Goal: Transaction & Acquisition: Purchase product/service

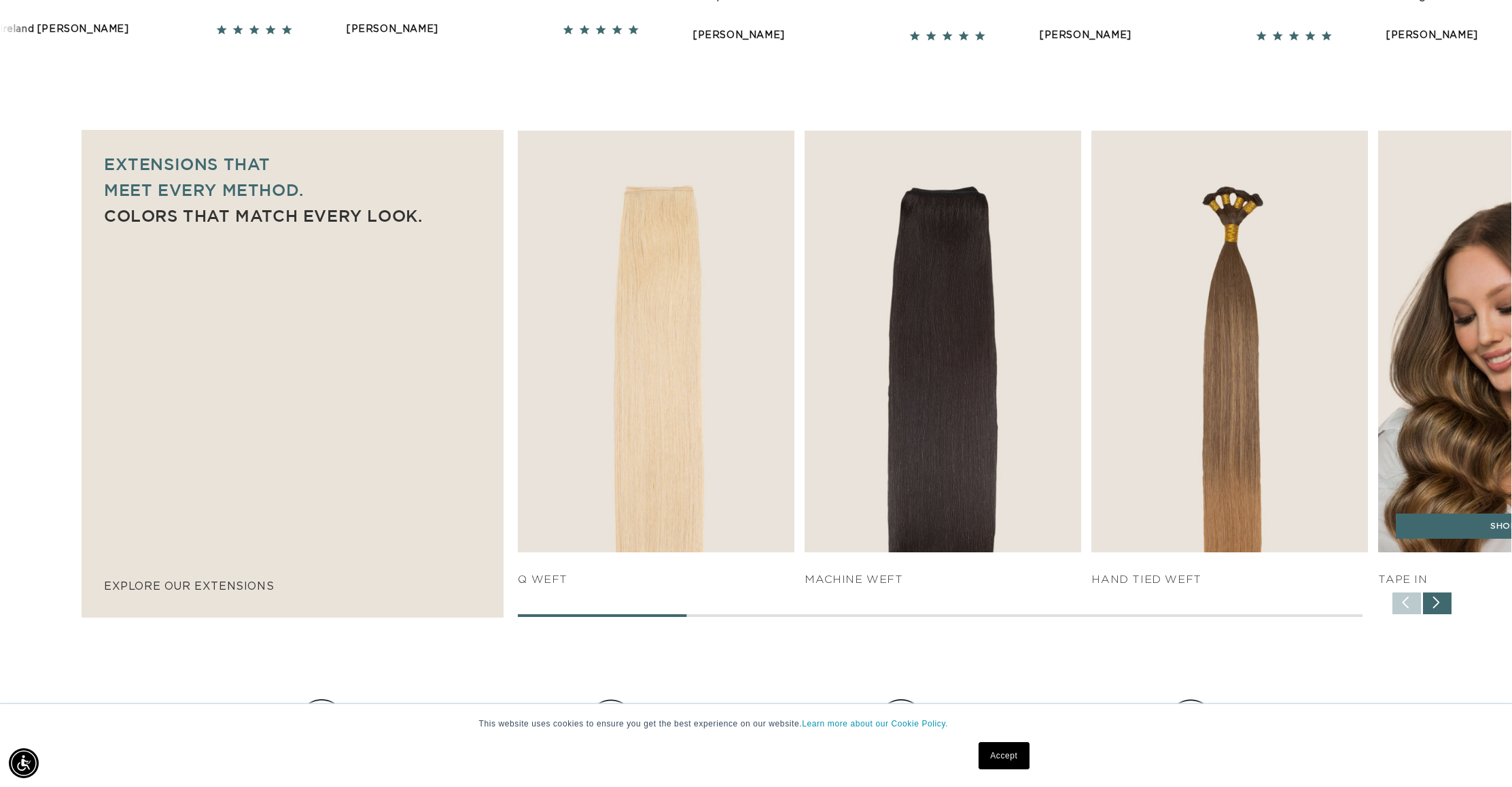
scroll to position [0, 1208]
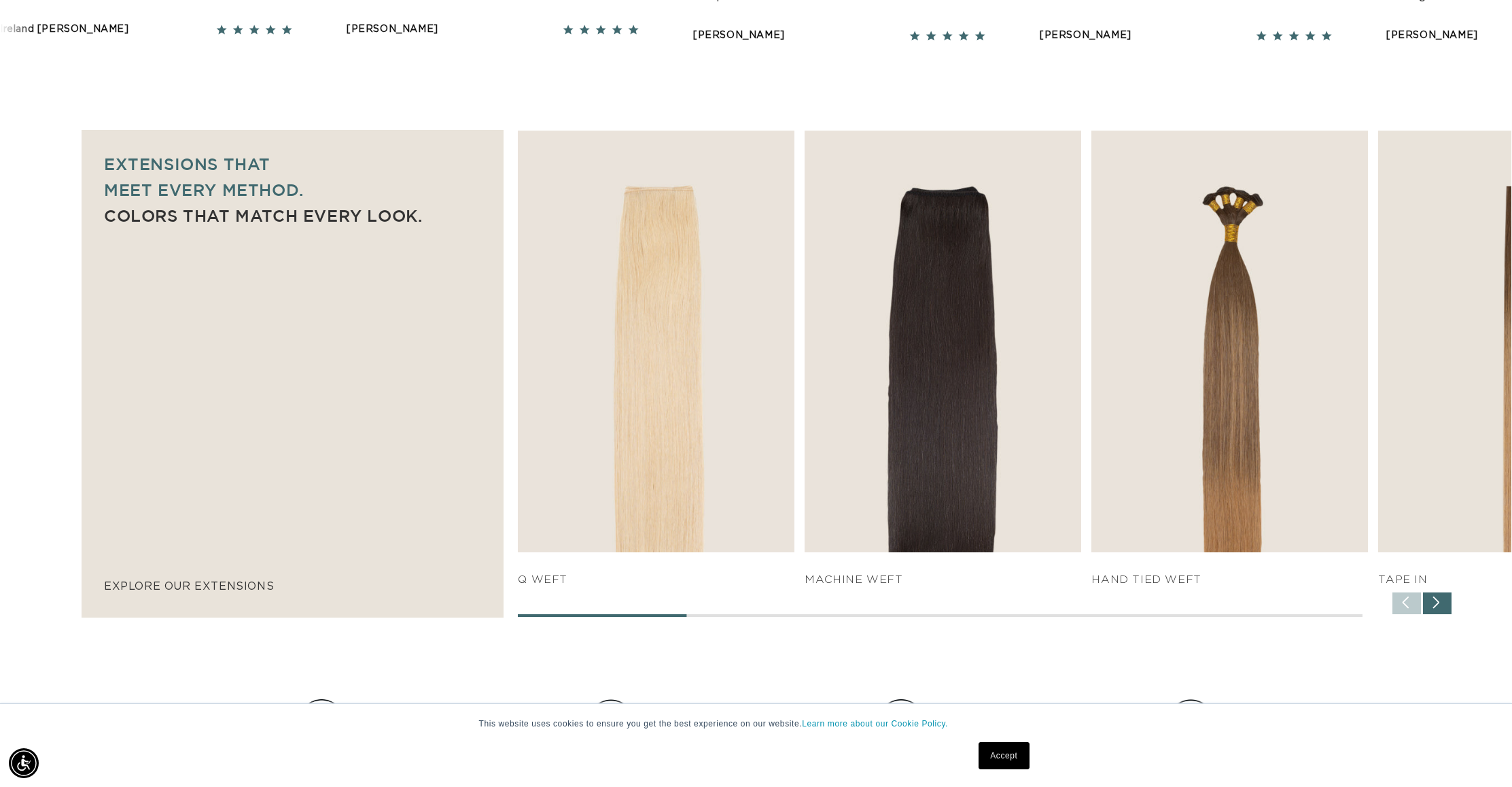
click at [1434, 605] on div "Next slide" at bounding box center [1438, 603] width 29 height 22
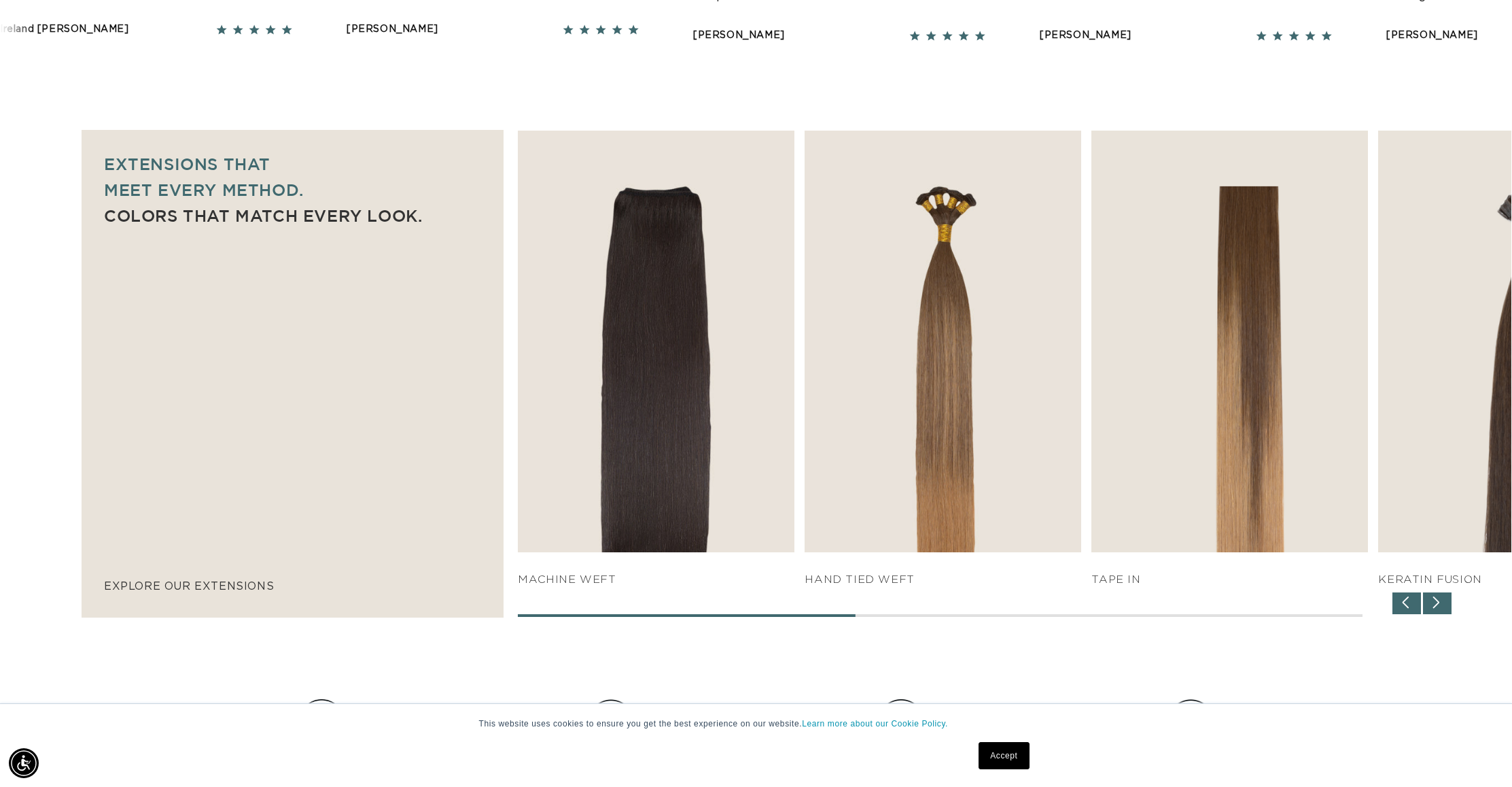
click at [1434, 605] on div "Next slide" at bounding box center [1438, 603] width 29 height 22
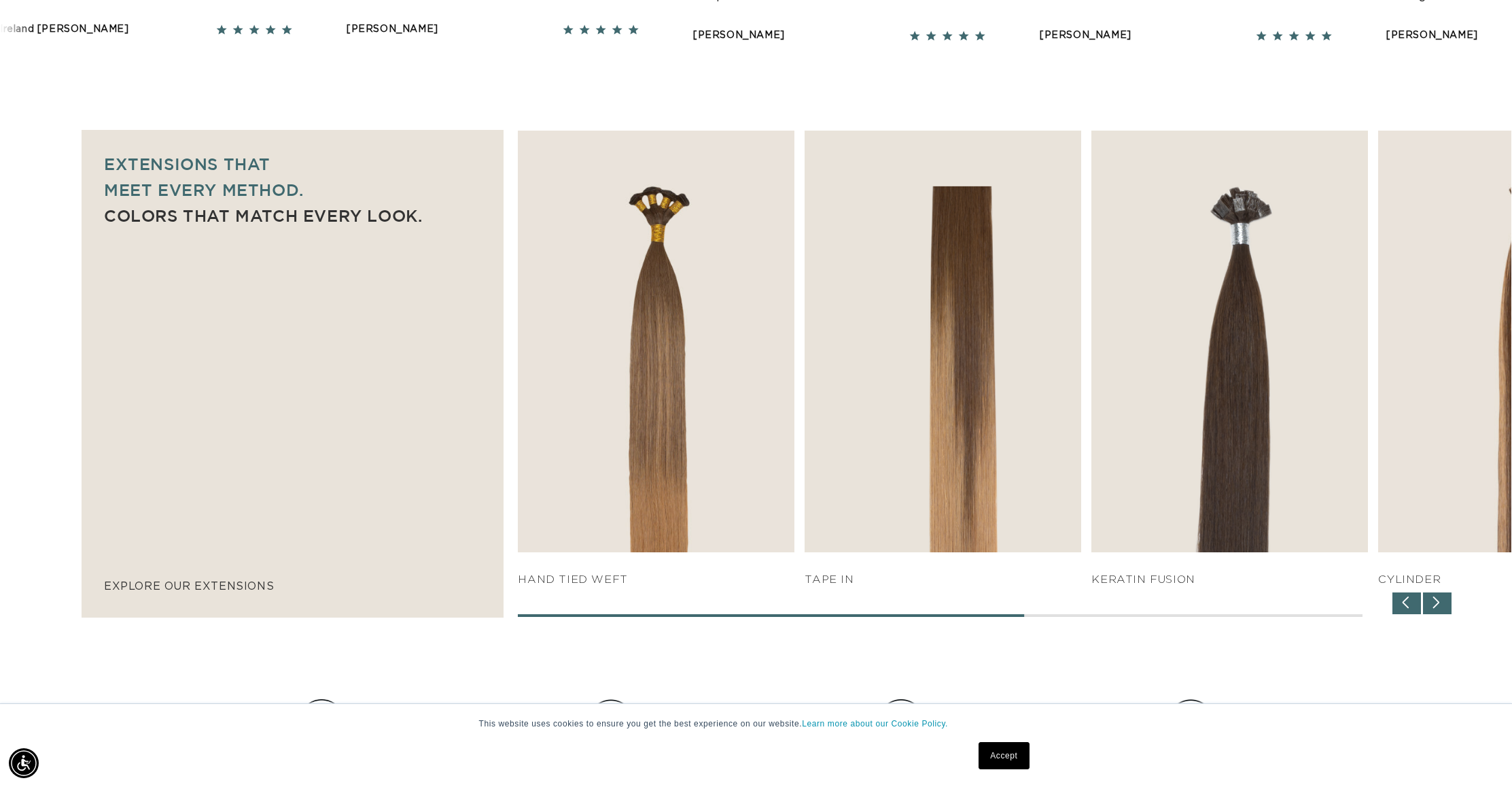
scroll to position [0, 2417]
click at [1434, 605] on div "Next slide" at bounding box center [1438, 603] width 29 height 22
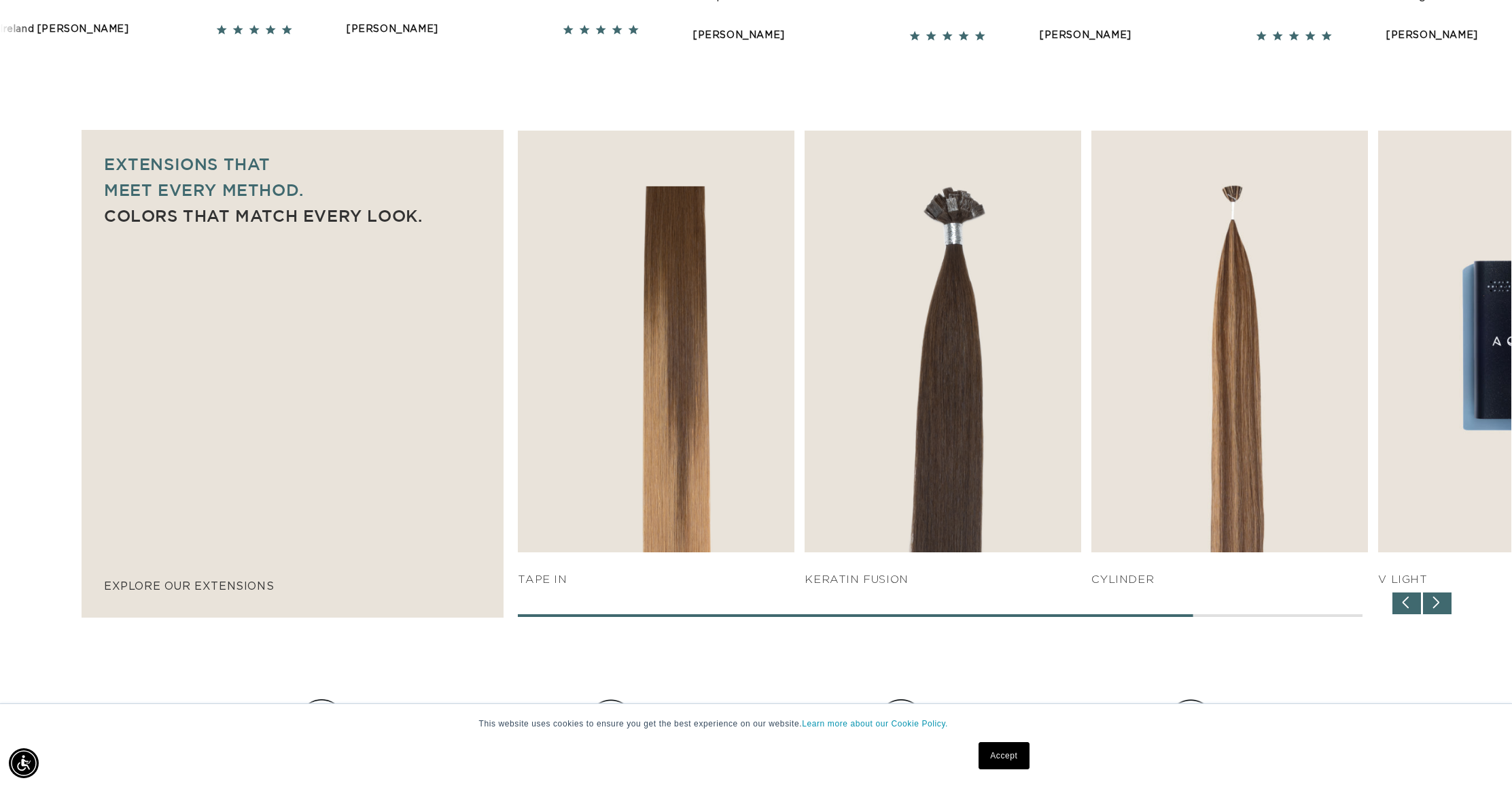
click at [1434, 606] on div "Next slide" at bounding box center [1438, 603] width 29 height 22
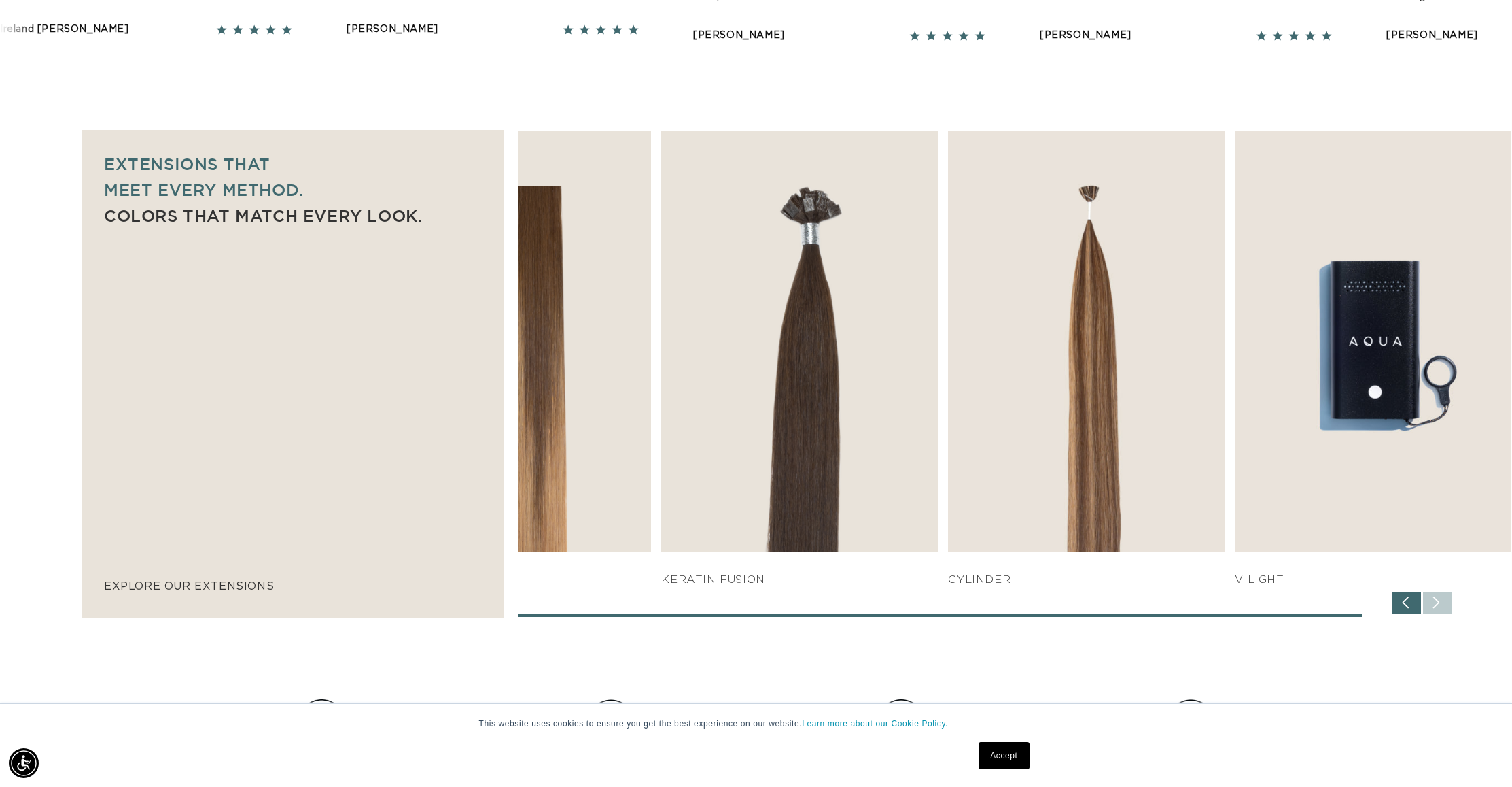
scroll to position [0, 0]
click at [1434, 606] on div "SHOP NOW q weft SHOP NOW Machine Weft SHOP NOW" at bounding box center [1015, 373] width 993 height 486
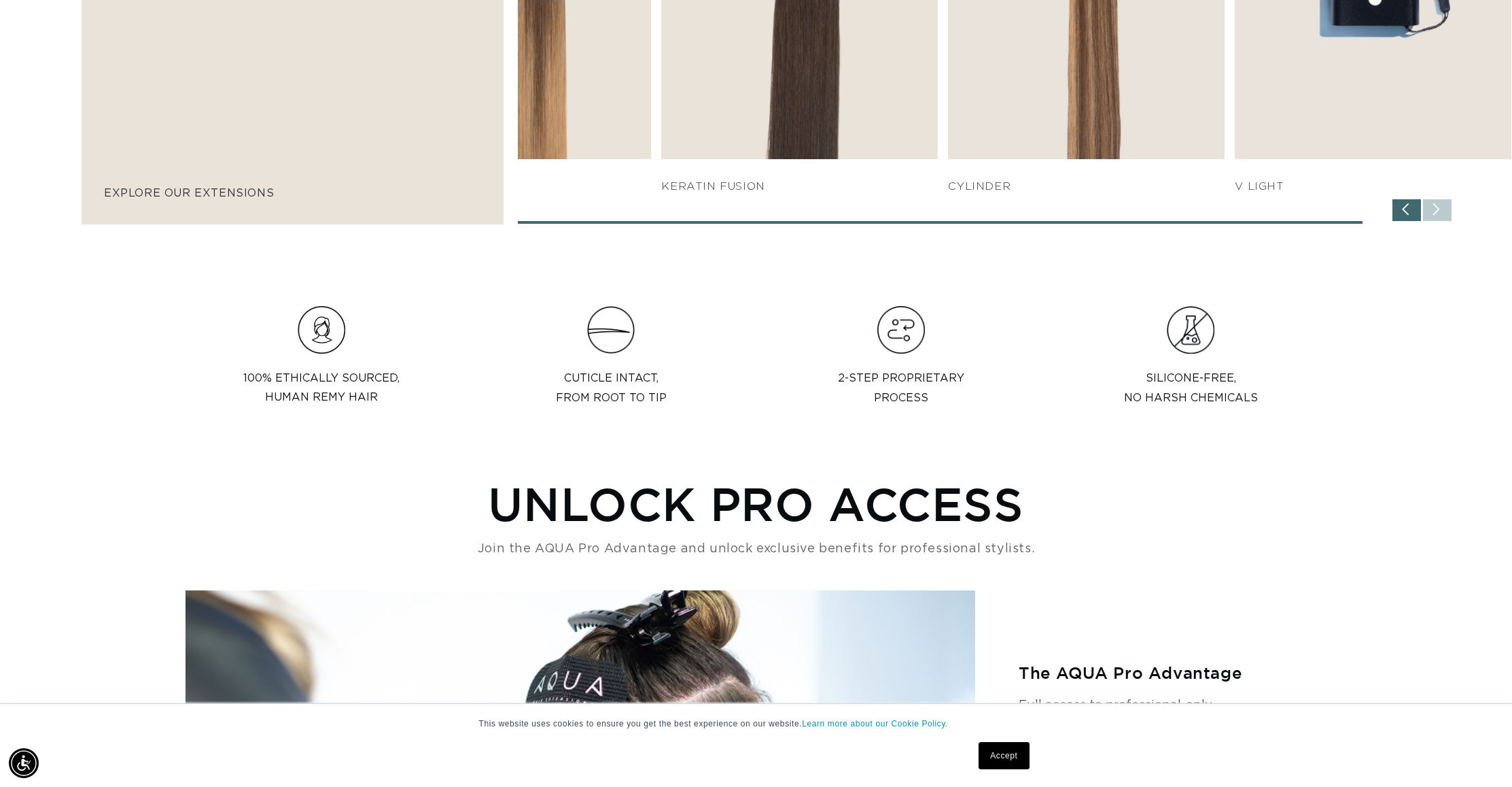
scroll to position [0, 0]
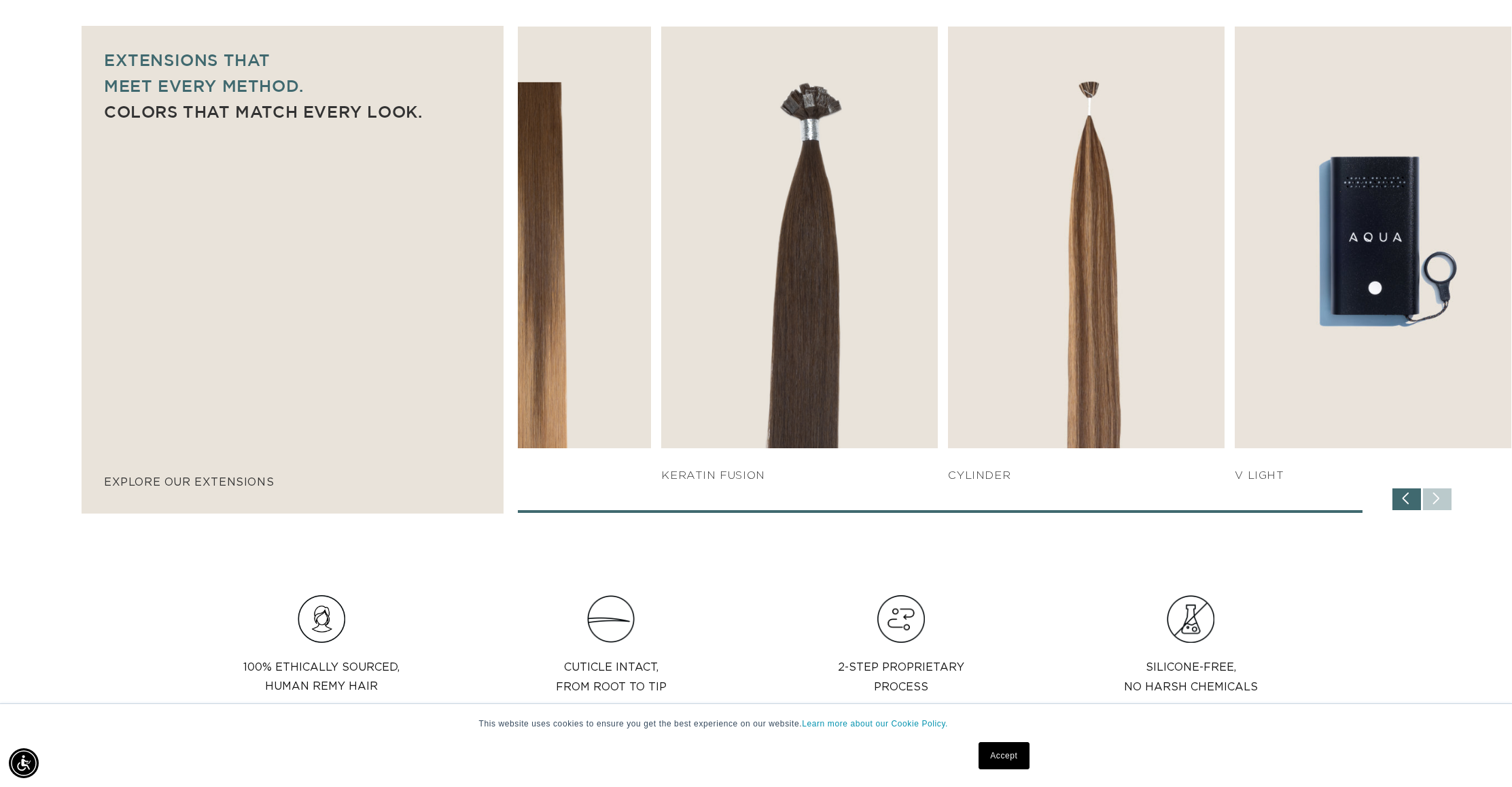
click at [1408, 495] on div "Previous slide" at bounding box center [1407, 499] width 29 height 22
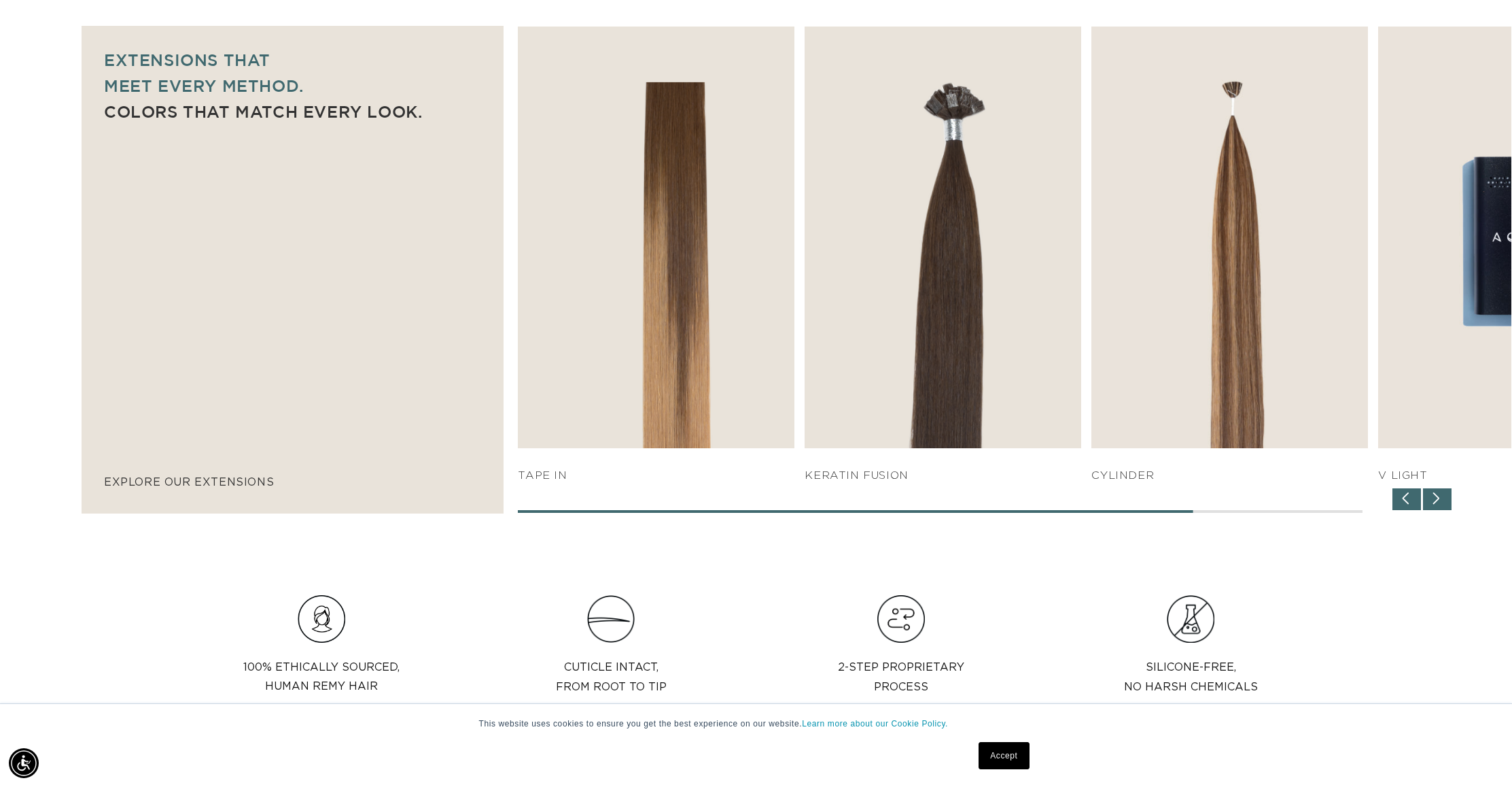
click at [1408, 495] on div "Previous slide" at bounding box center [1407, 499] width 29 height 22
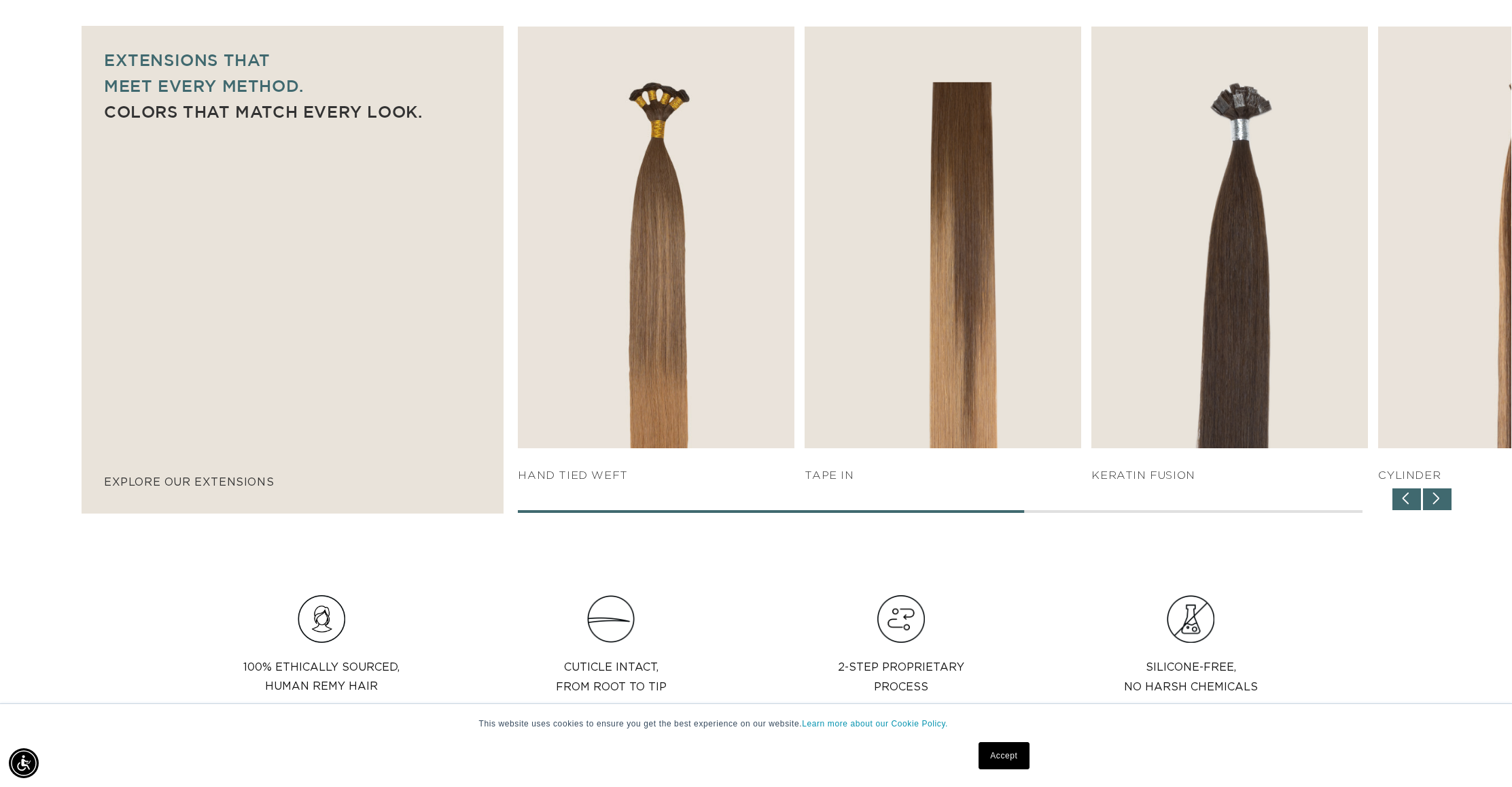
click at [1408, 495] on div "Previous slide" at bounding box center [1407, 499] width 29 height 22
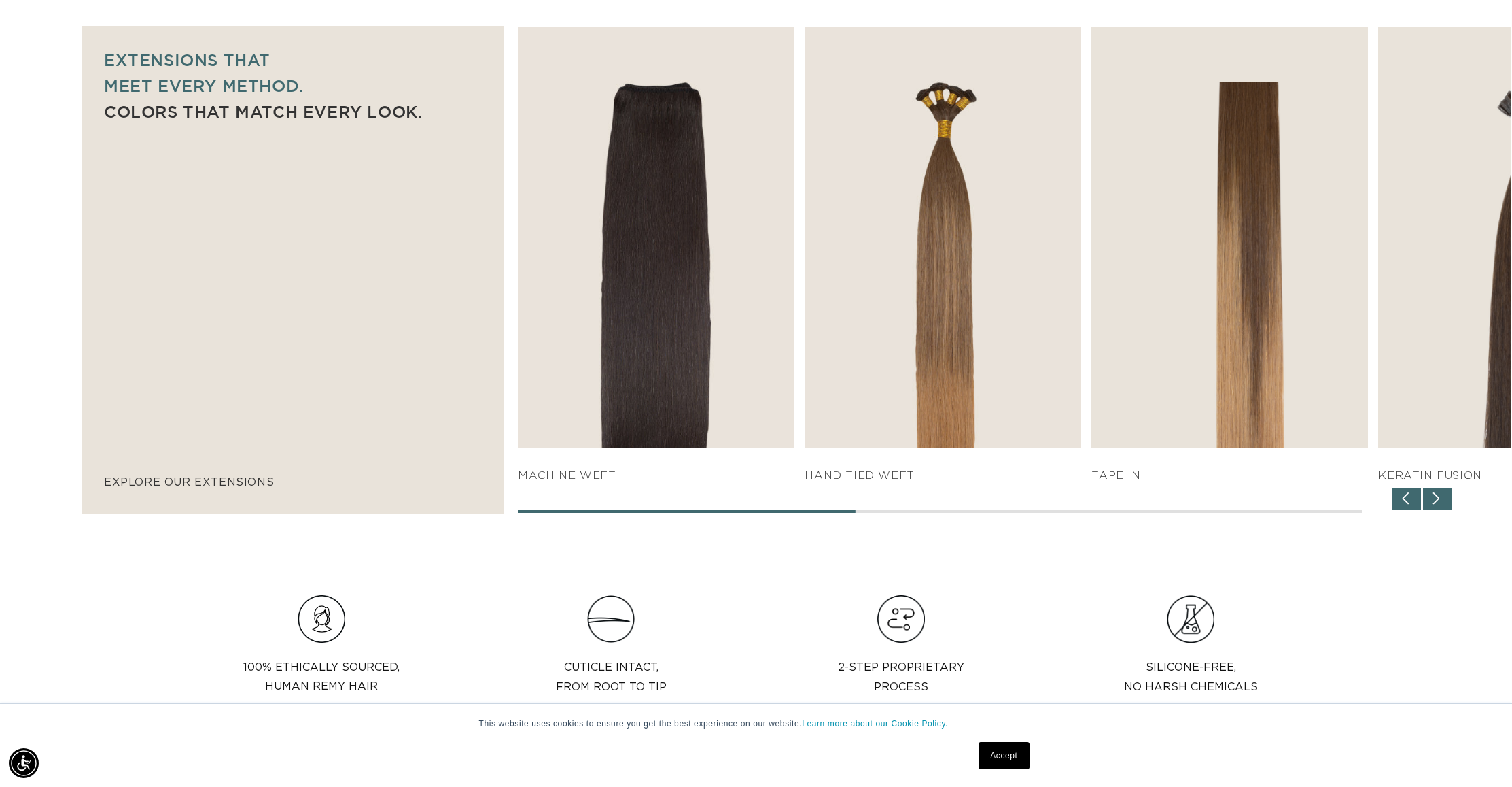
click at [1408, 495] on div "Previous slide" at bounding box center [1407, 499] width 29 height 22
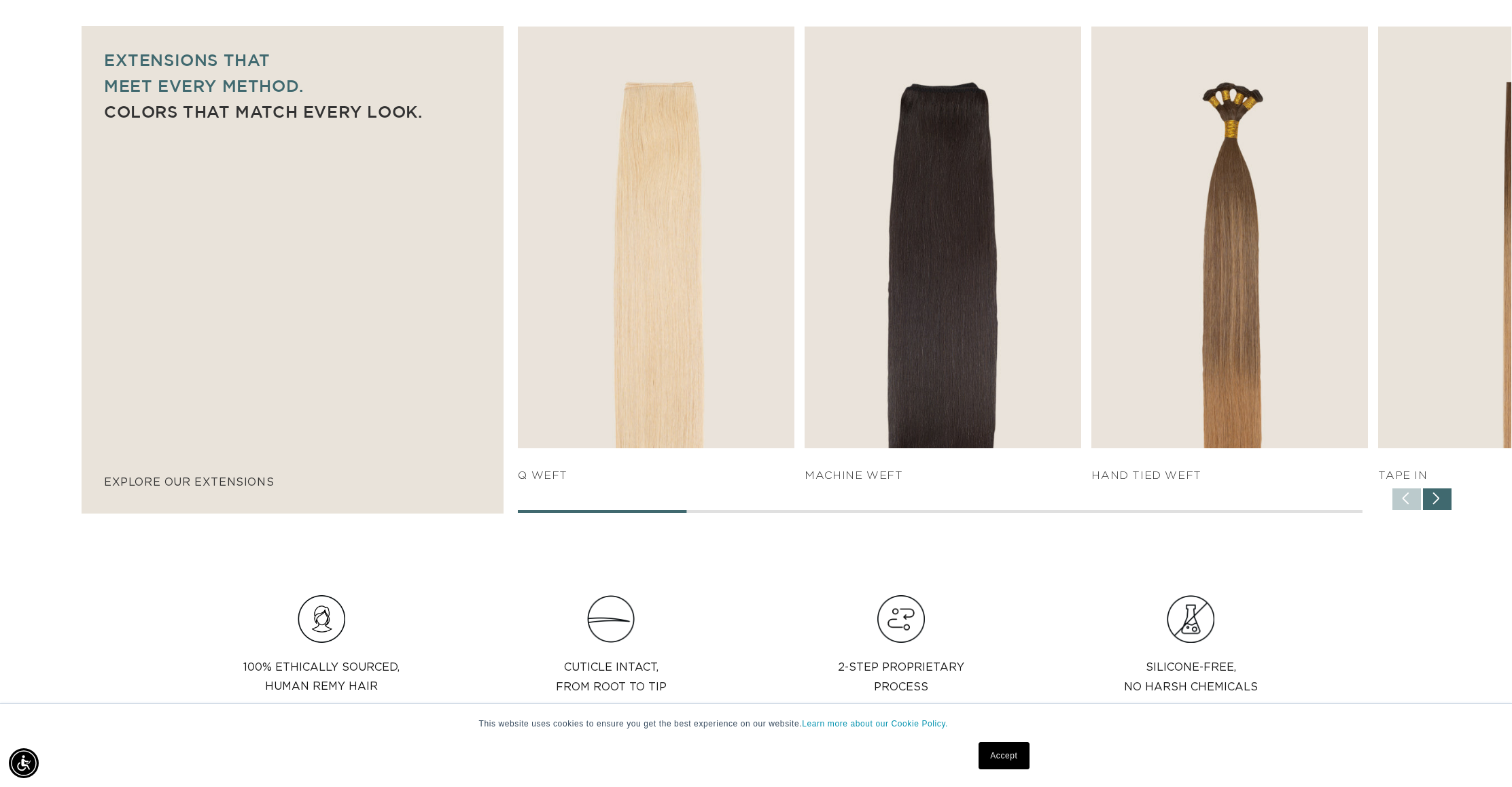
click at [1408, 495] on div "SHOP NOW q weft SHOP NOW Machine Weft SHOP NOW" at bounding box center [1015, 269] width 993 height 486
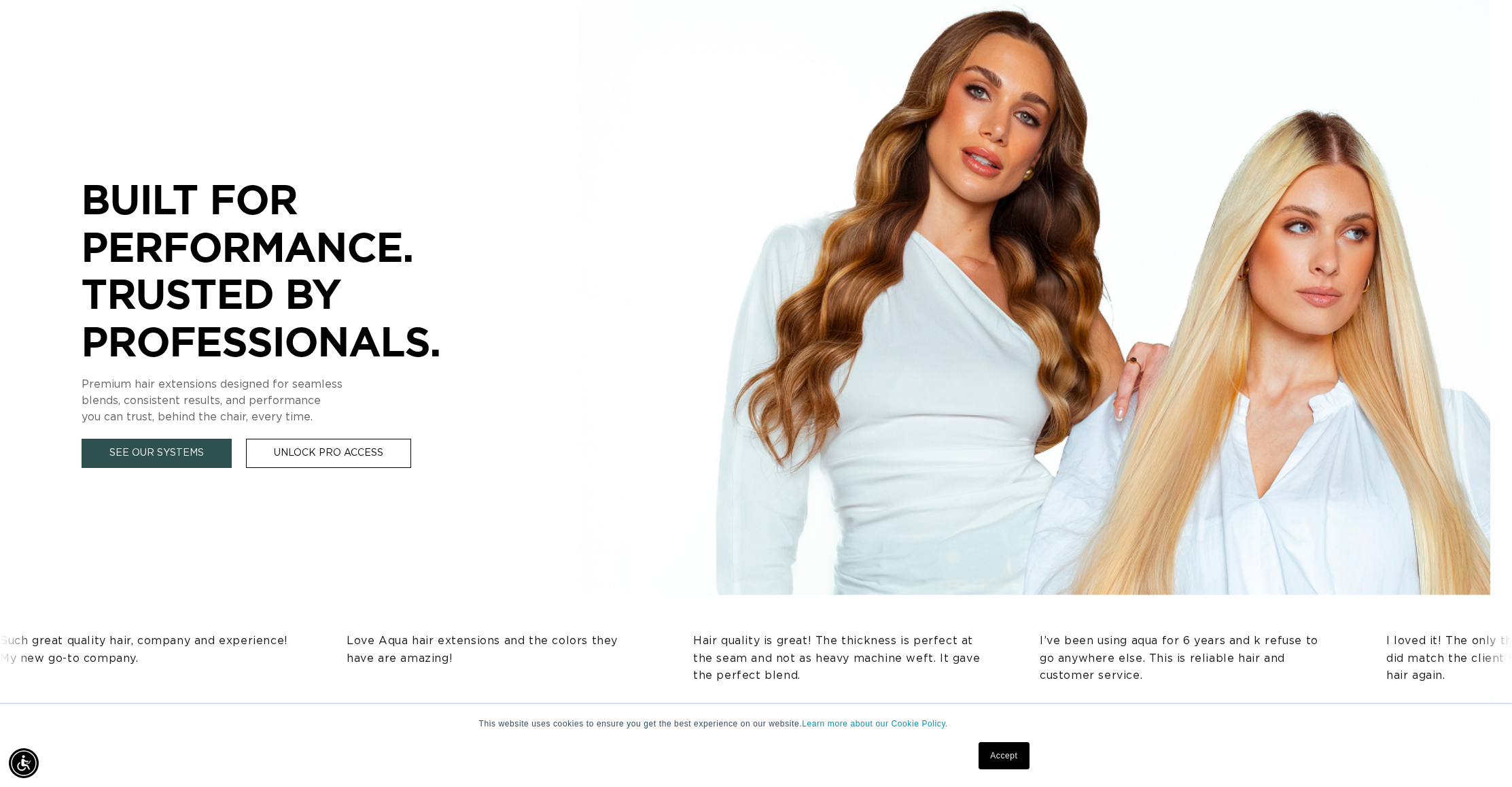
click at [178, 449] on link "See Our Systems" at bounding box center [157, 453] width 150 height 30
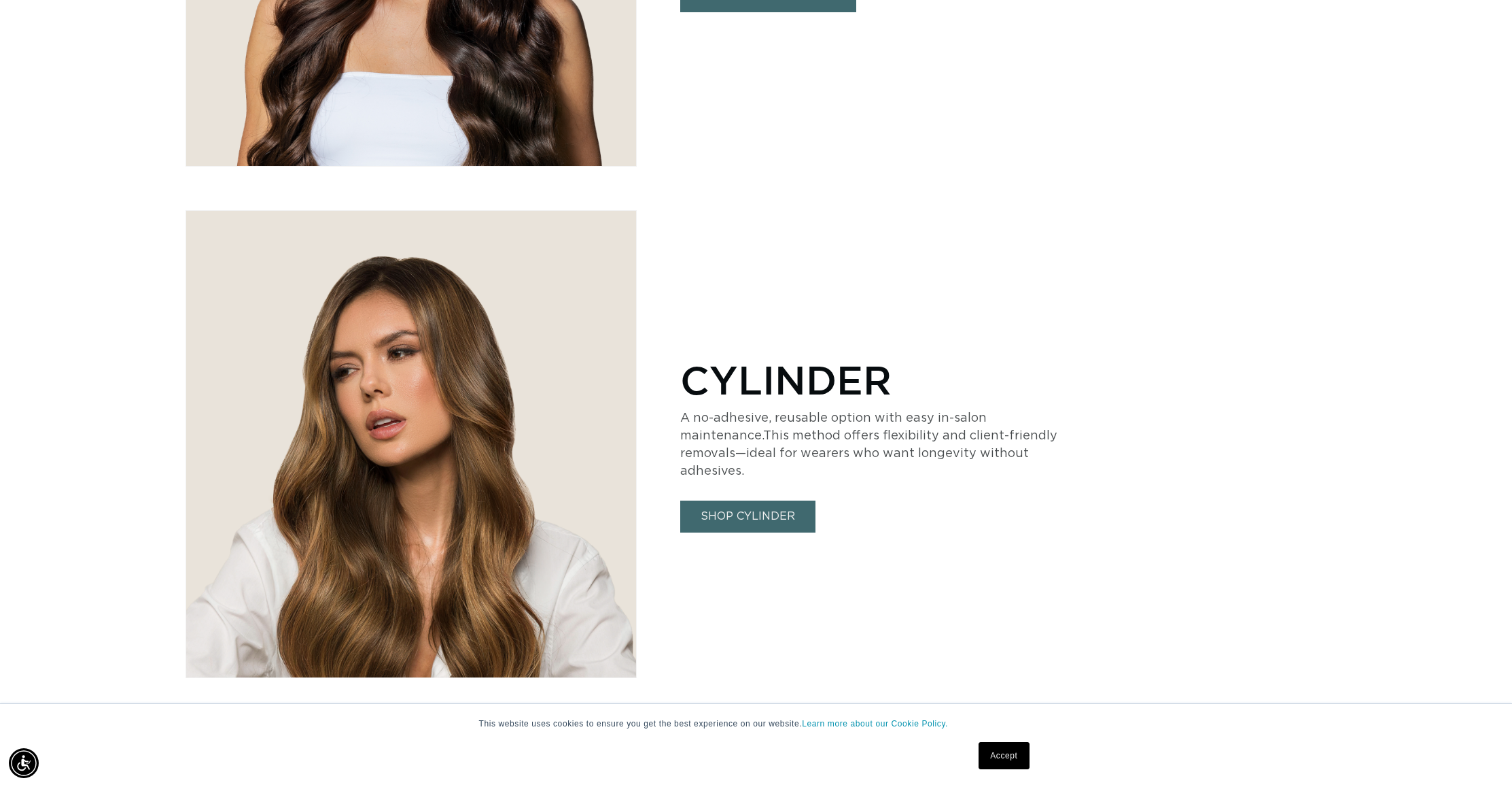
scroll to position [0, 2417]
click at [740, 504] on link "SHOP CYLINDER" at bounding box center [747, 516] width 135 height 32
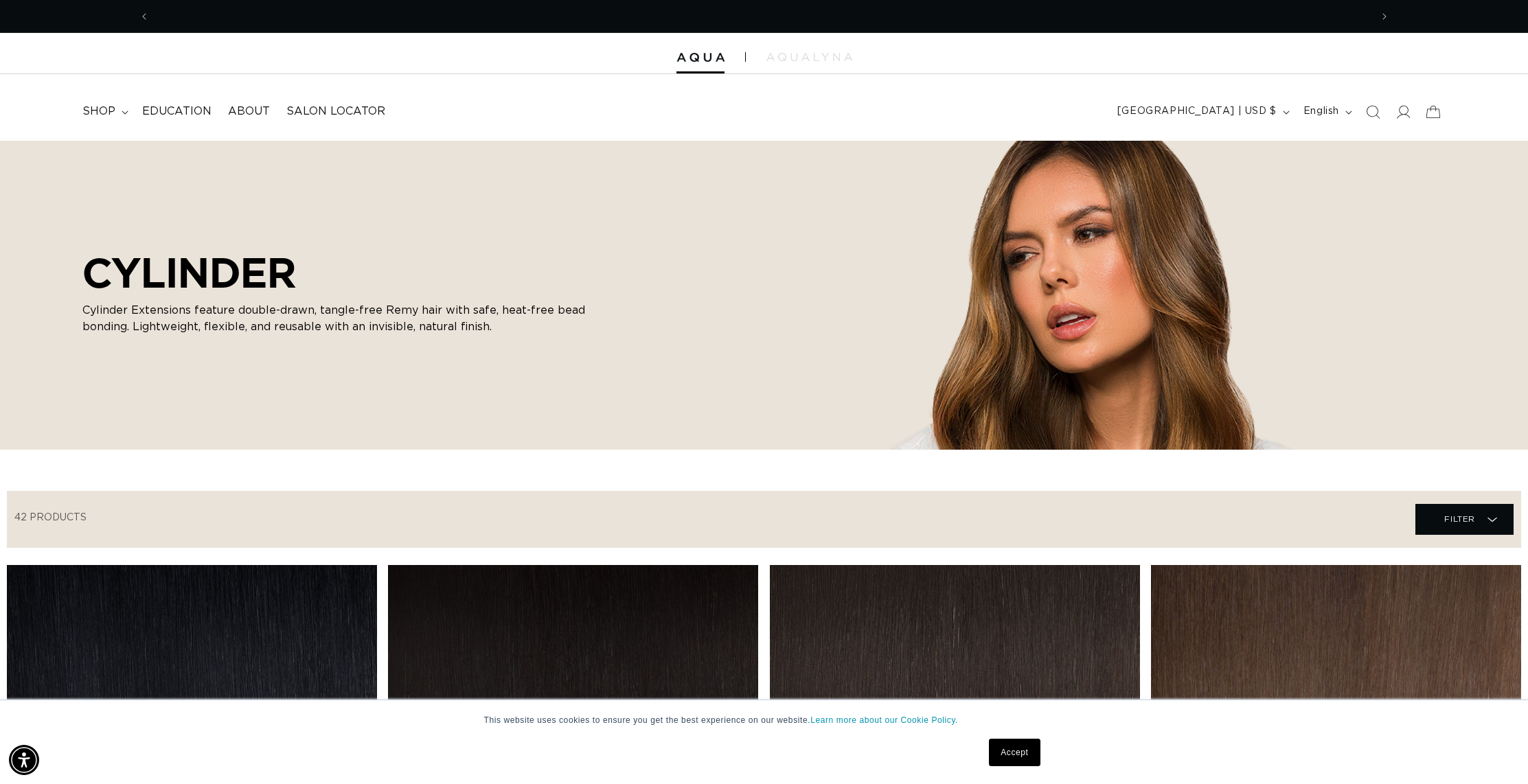
scroll to position [0, 2442]
click at [140, 13] on span "Previous announcement" at bounding box center [144, 17] width 14 height 14
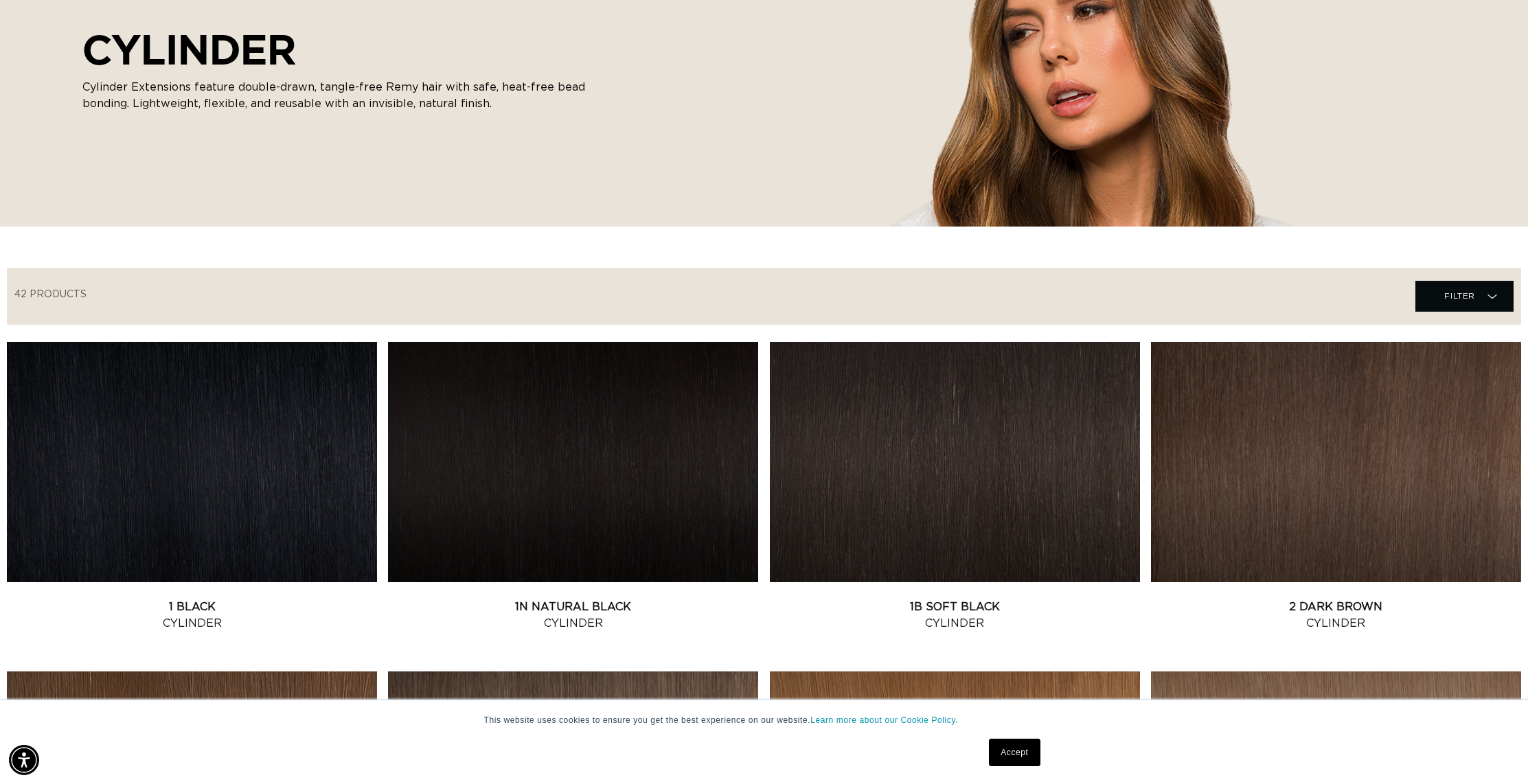
scroll to position [0, 0]
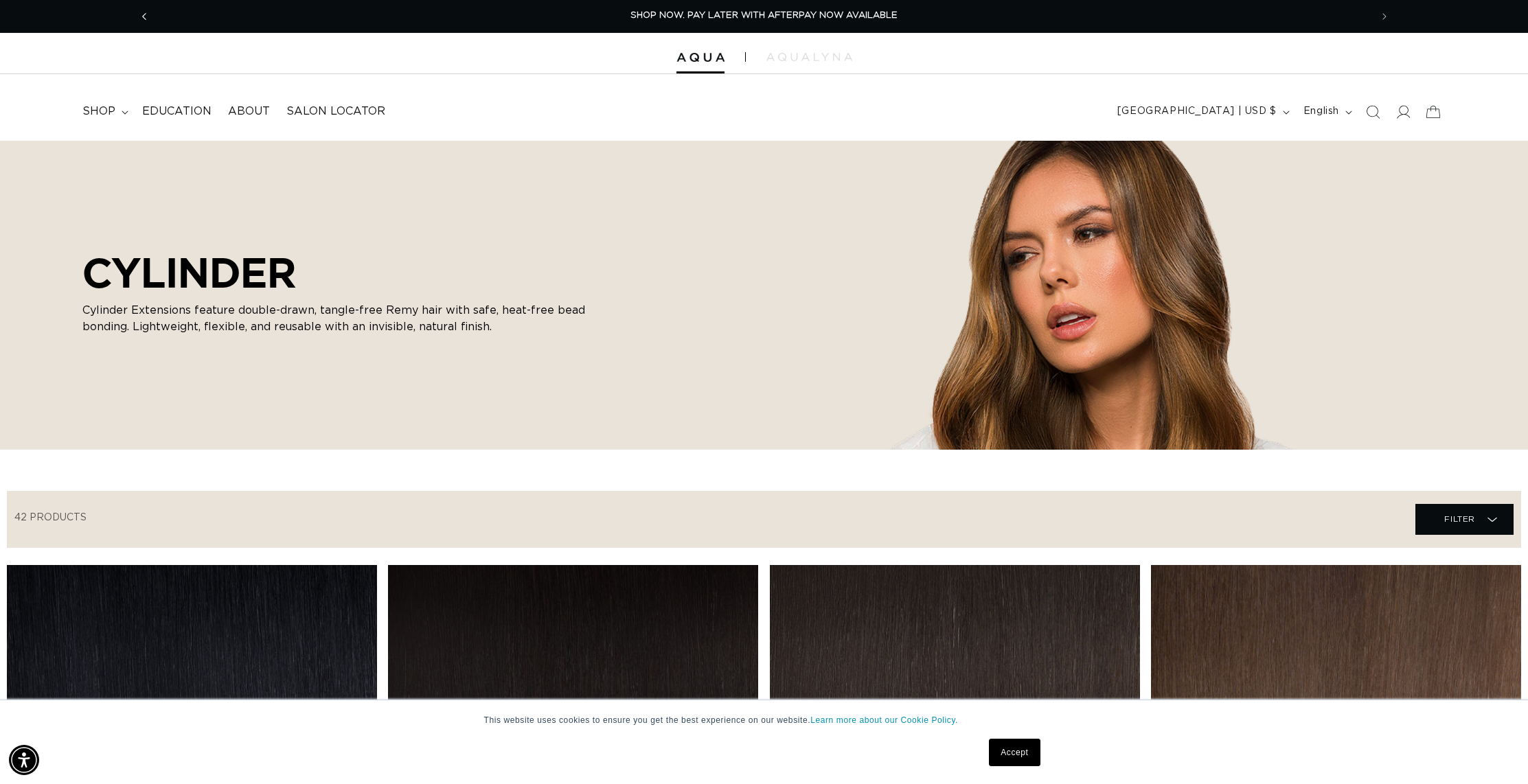
click at [147, 14] on span "Previous announcement" at bounding box center [144, 17] width 14 height 14
click at [788, 54] on img at bounding box center [809, 57] width 86 height 8
